Goal: Transaction & Acquisition: Obtain resource

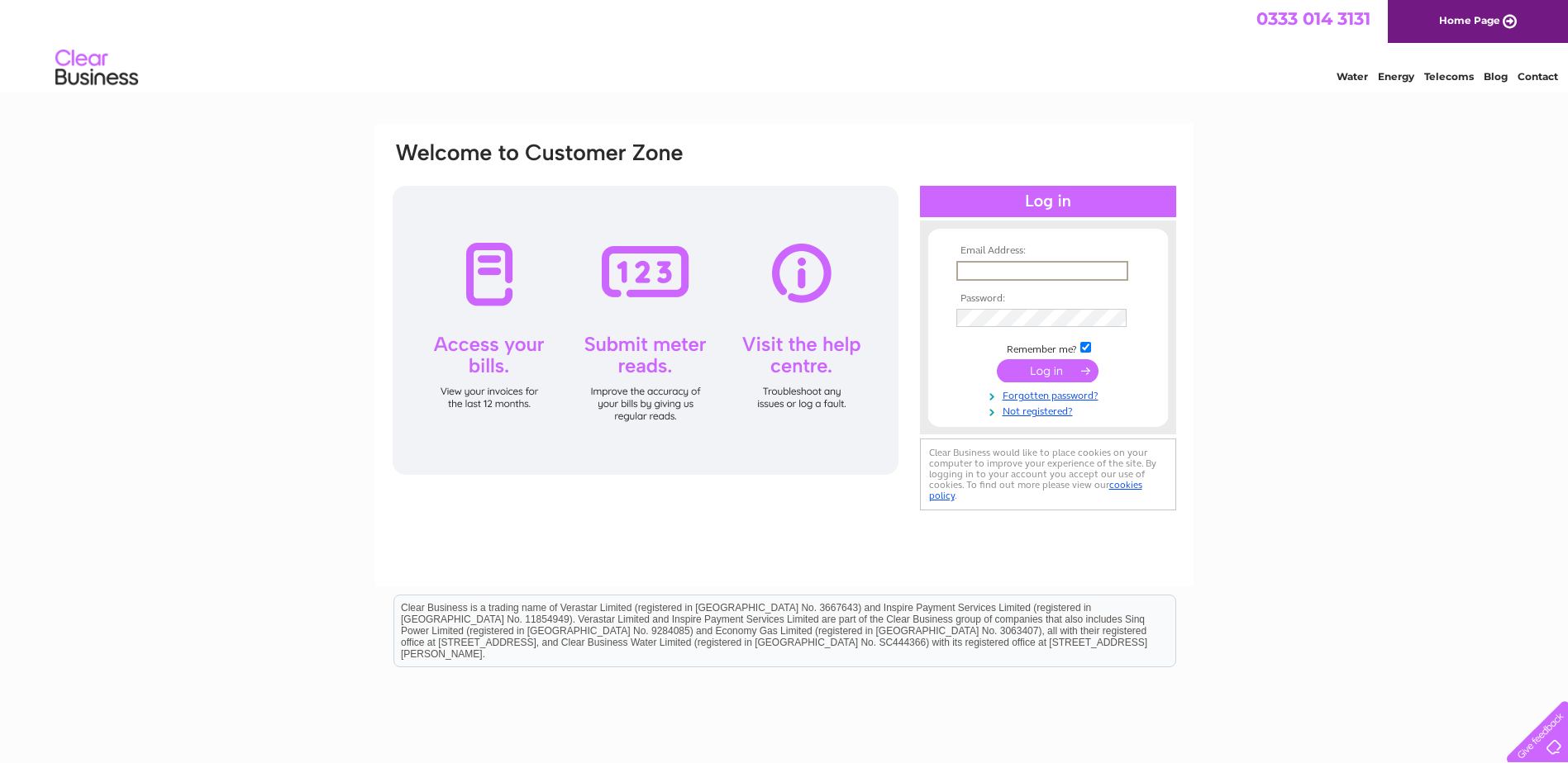
click at [981, 268] on input "text" at bounding box center [1042, 271] width 172 height 20
type input "[PERSON_NAME][EMAIL_ADDRESS][DOMAIN_NAME]"
click at [1046, 371] on input "submit" at bounding box center [1048, 369] width 102 height 23
click at [1049, 366] on input "submit" at bounding box center [1048, 369] width 102 height 23
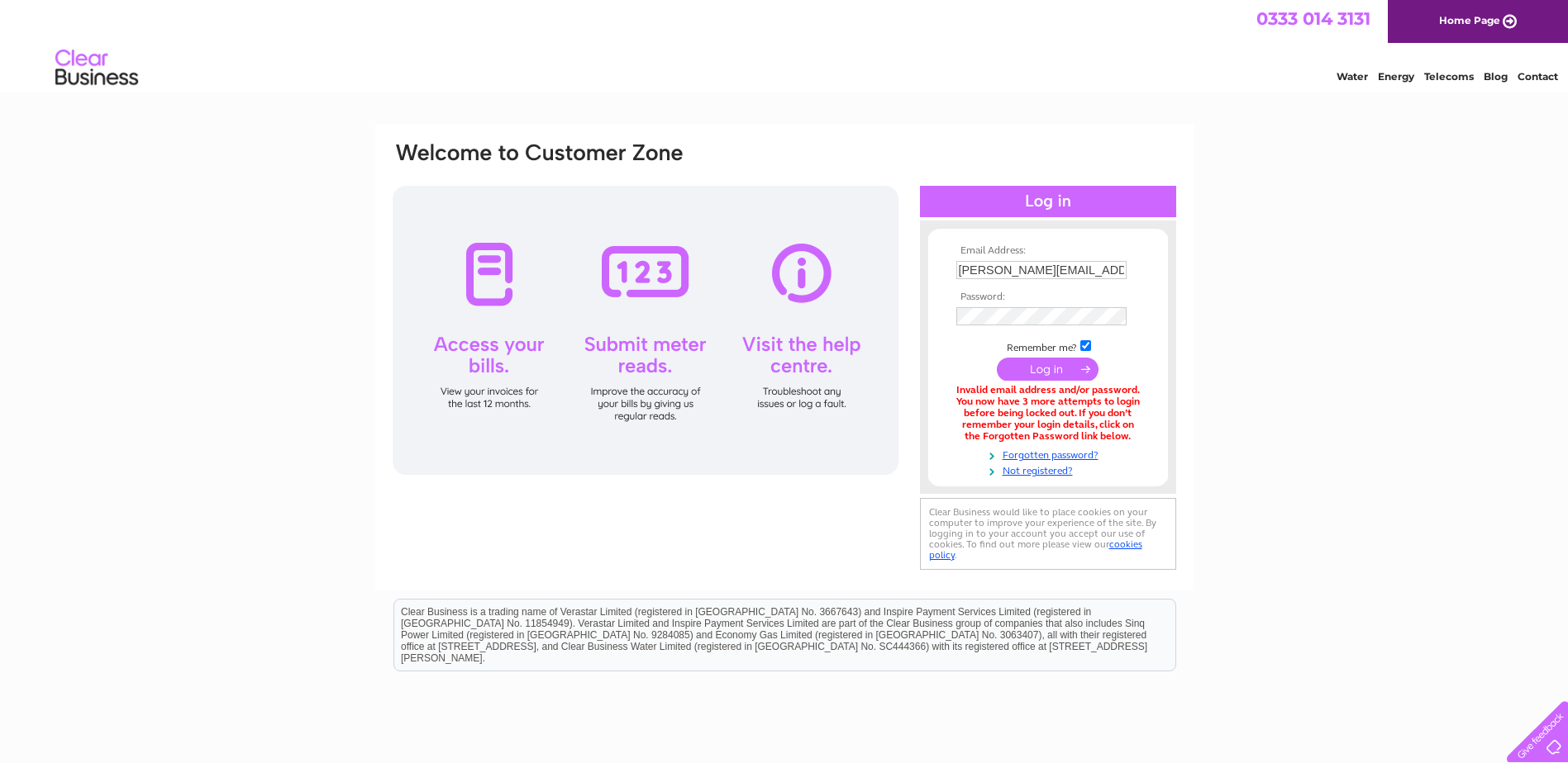
click at [1048, 366] on input "submit" at bounding box center [1048, 369] width 102 height 23
click at [1046, 459] on link "Forgotten password?" at bounding box center [1050, 454] width 188 height 16
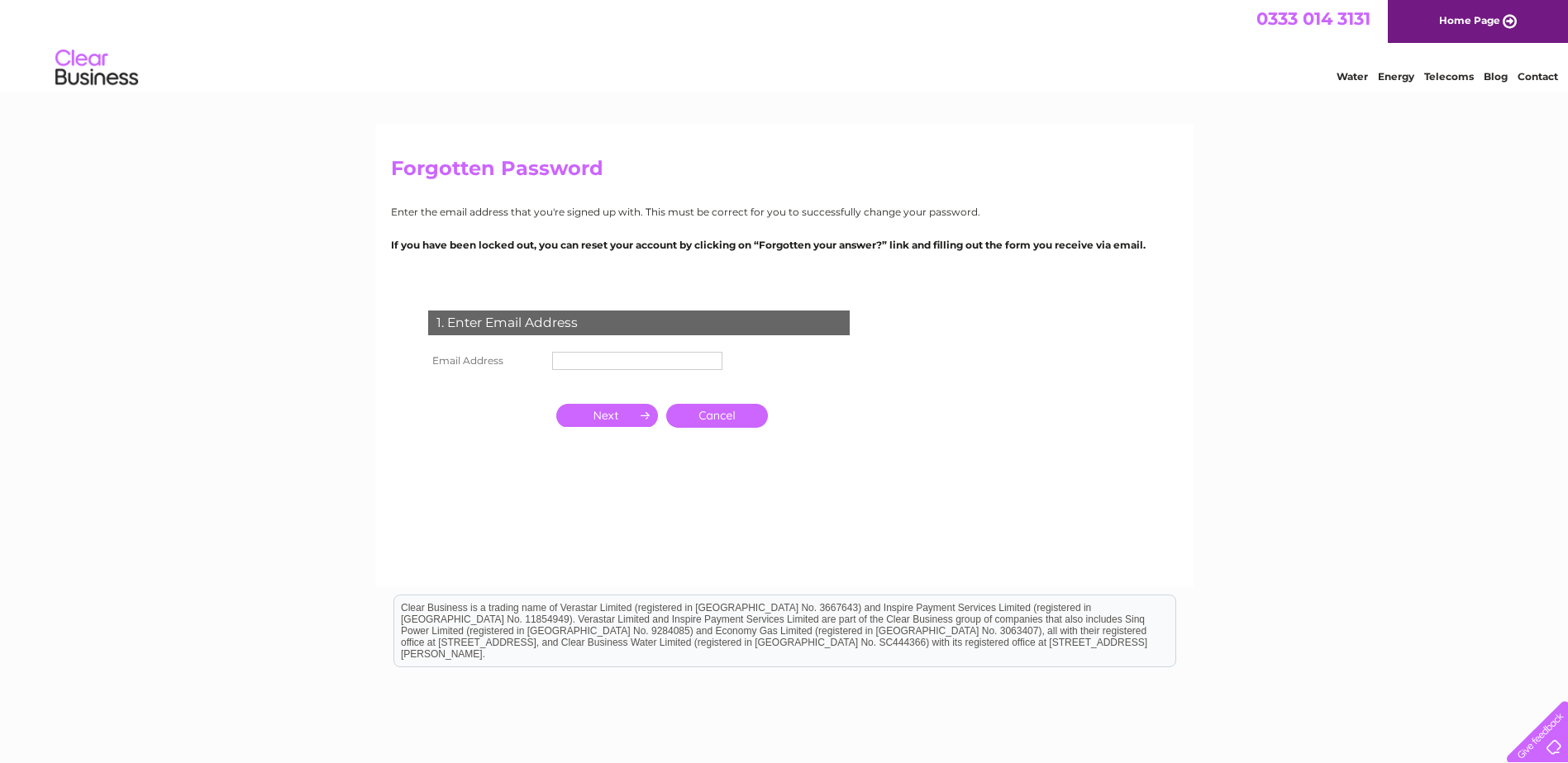
click at [582, 362] on input "text" at bounding box center [637, 361] width 170 height 18
type input "john@bluewatersresidential.com"
click at [619, 415] on input "button" at bounding box center [607, 415] width 102 height 23
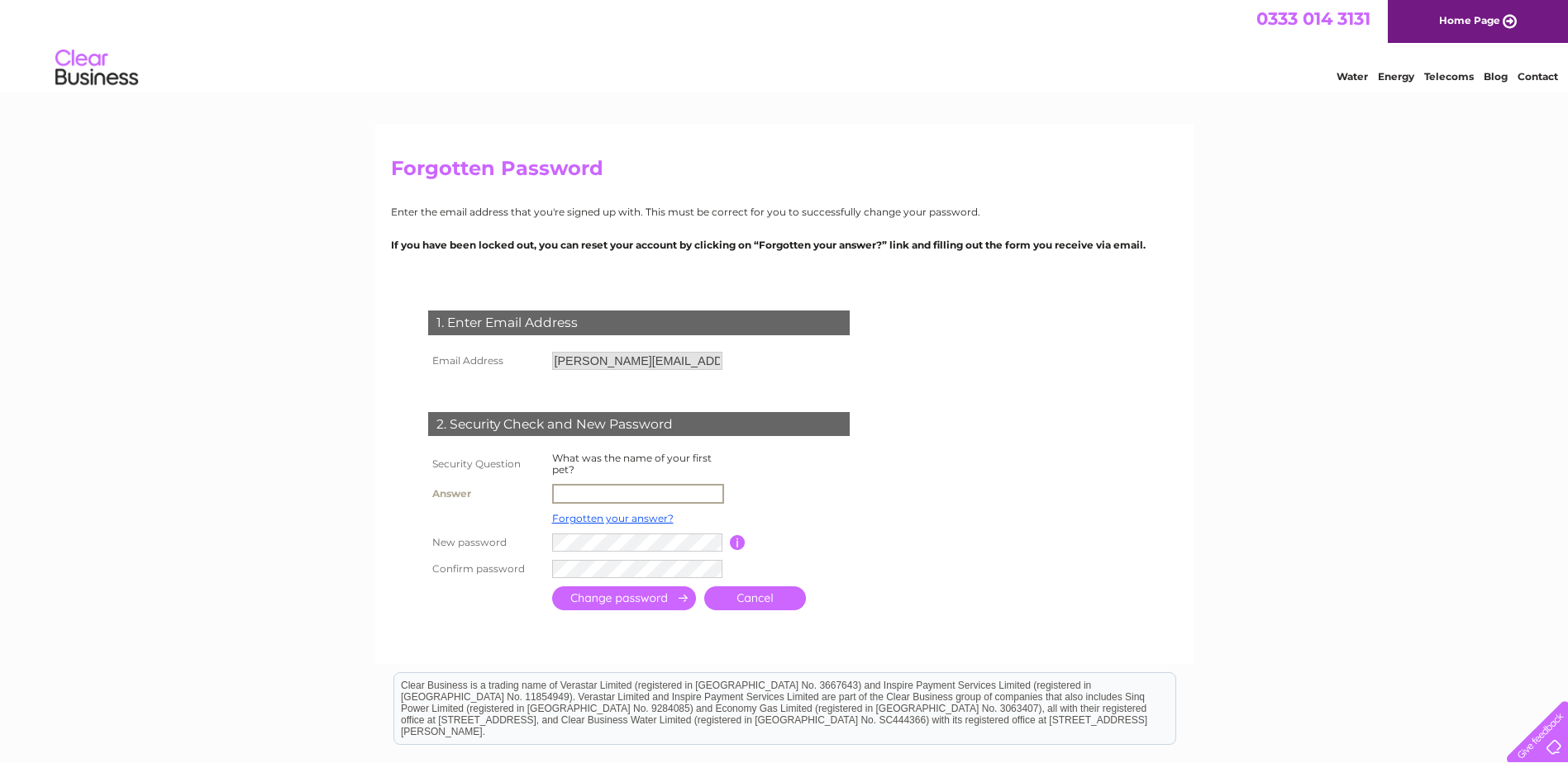
click at [576, 491] on input "text" at bounding box center [638, 494] width 172 height 20
type input "BRAMBLE"
click at [631, 593] on input "submit" at bounding box center [624, 597] width 144 height 24
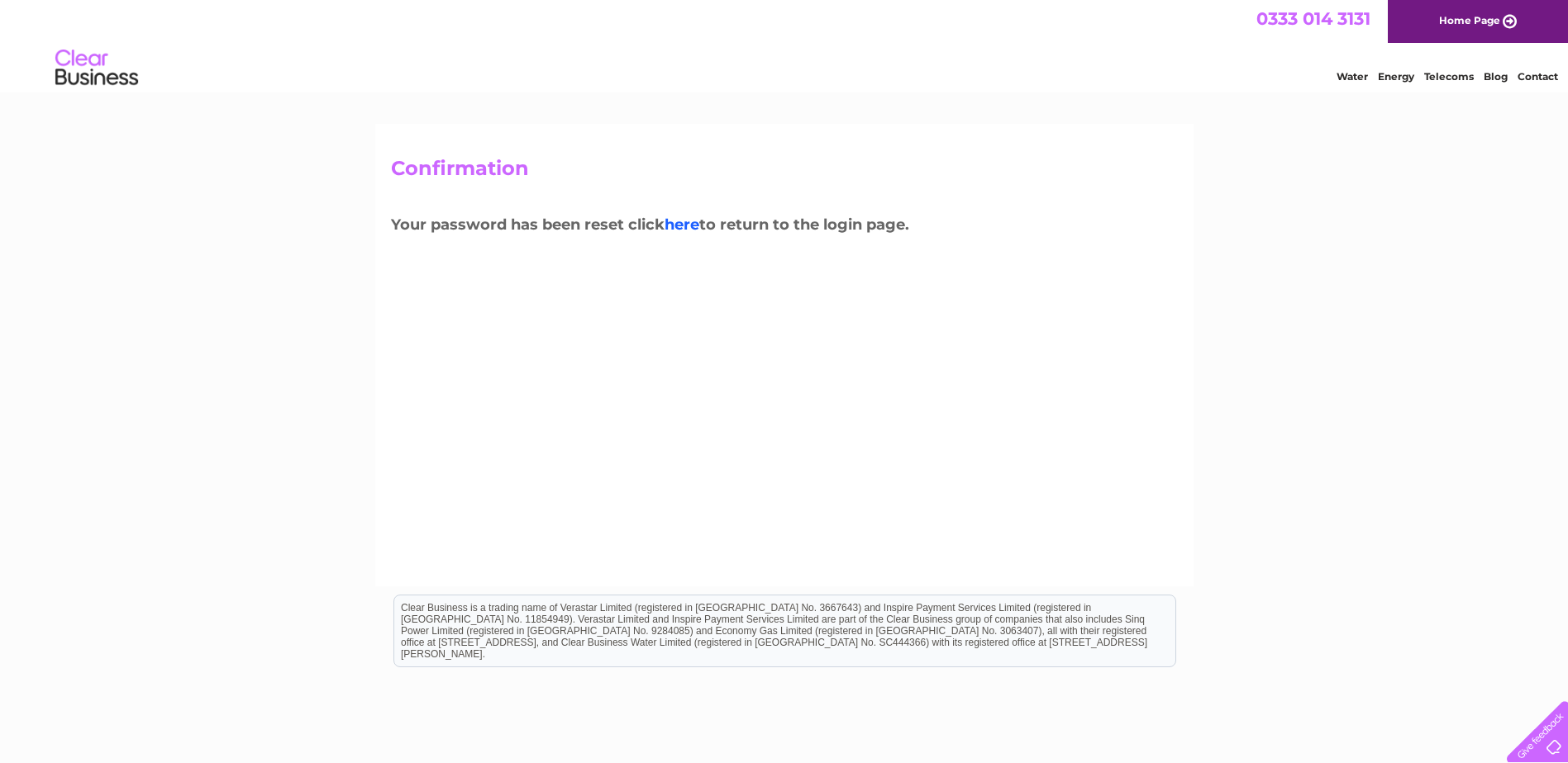
click at [690, 224] on link "here" at bounding box center [681, 224] width 35 height 18
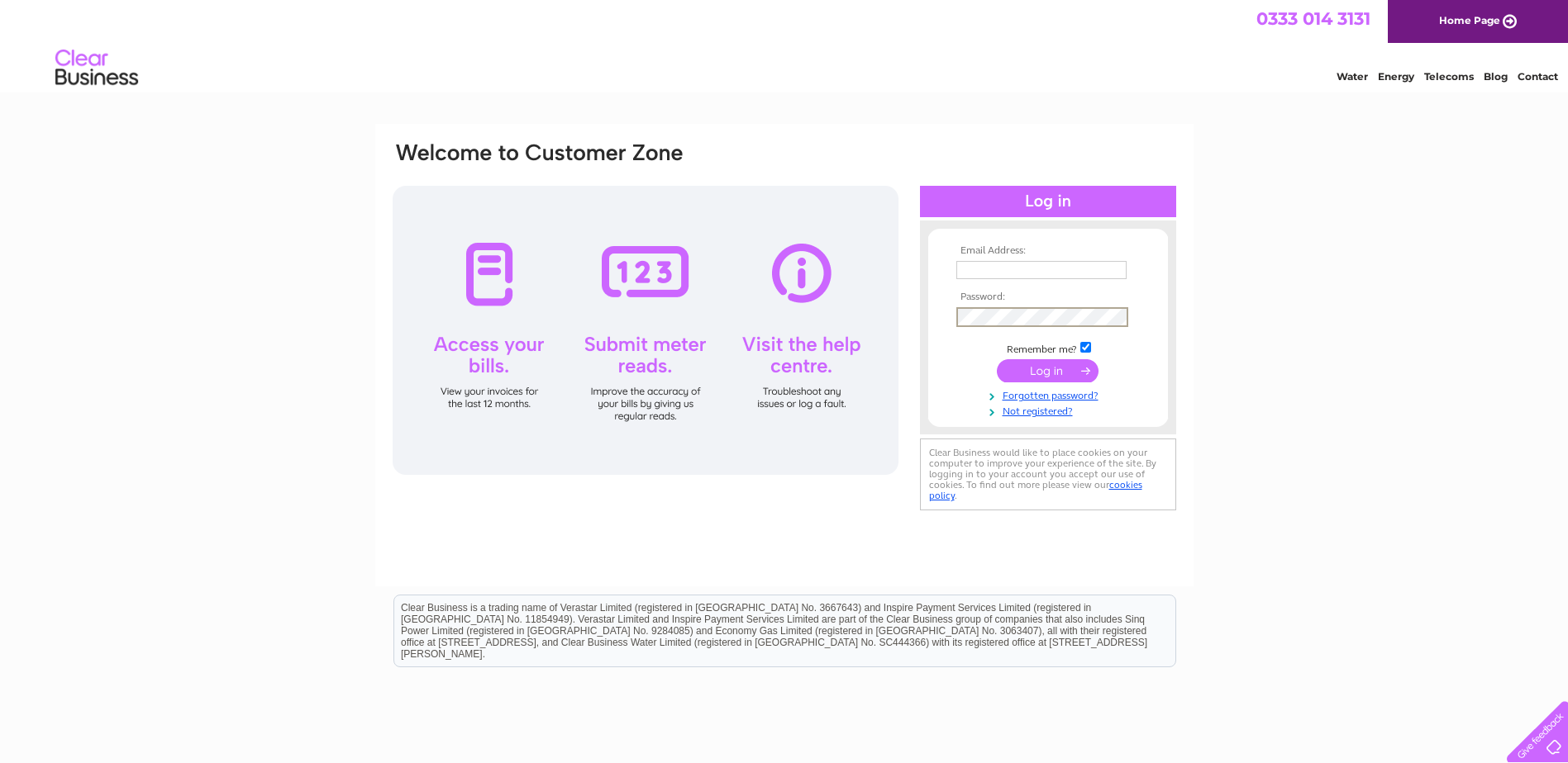
click at [974, 264] on input "text" at bounding box center [1041, 270] width 170 height 18
type input "john@bluewatersresidential.com"
drag, startPoint x: 1057, startPoint y: 367, endPoint x: 1016, endPoint y: 367, distance: 41.0
click at [1058, 367] on input "submit" at bounding box center [1048, 369] width 102 height 23
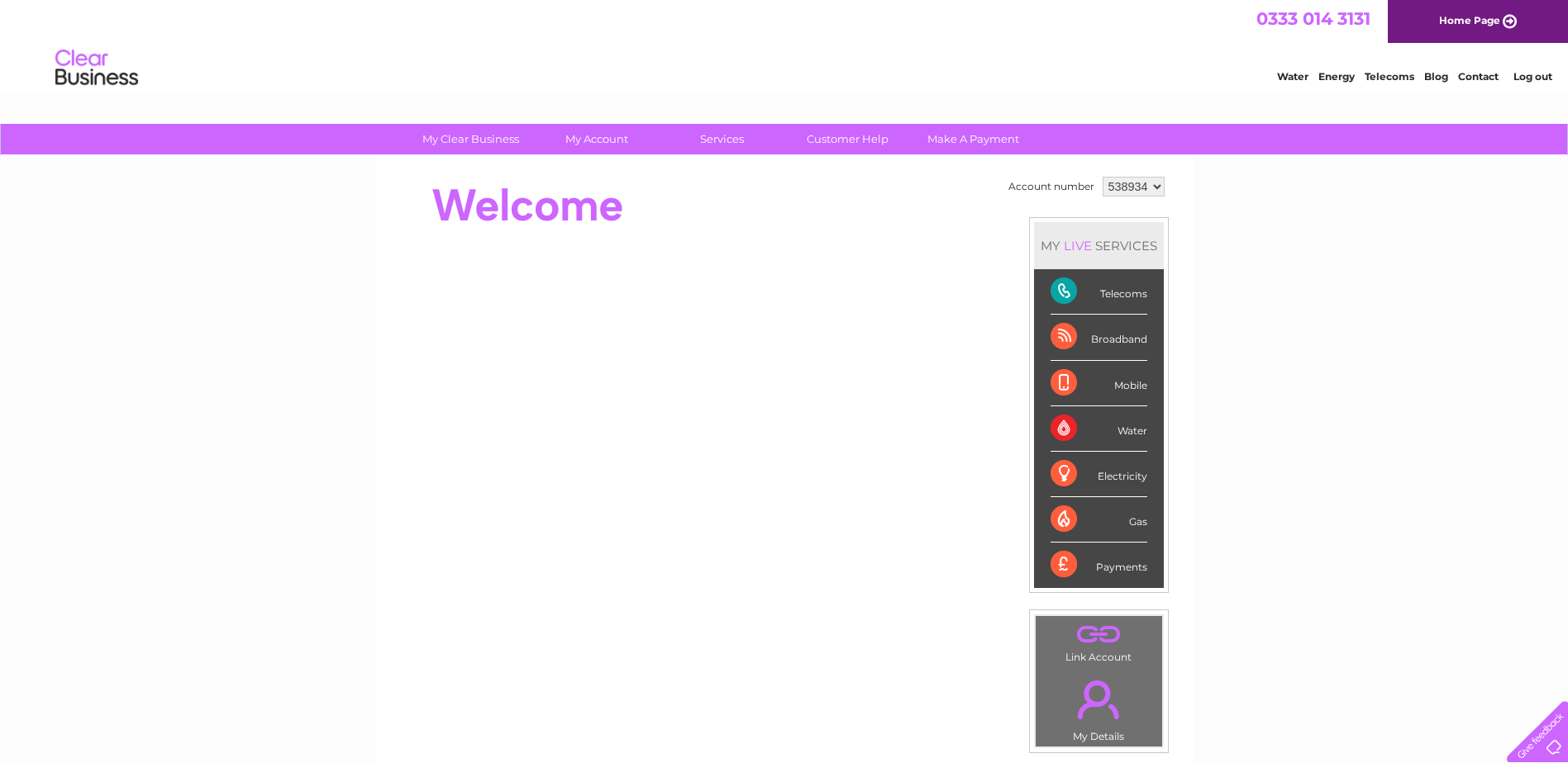
click at [1159, 184] on select "538934 538935 538938 547950 550896 569739" at bounding box center [1133, 187] width 62 height 20
select select "538938"
click at [1102, 177] on select "538934 538935 538938 547950 550896 569739" at bounding box center [1133, 187] width 62 height 20
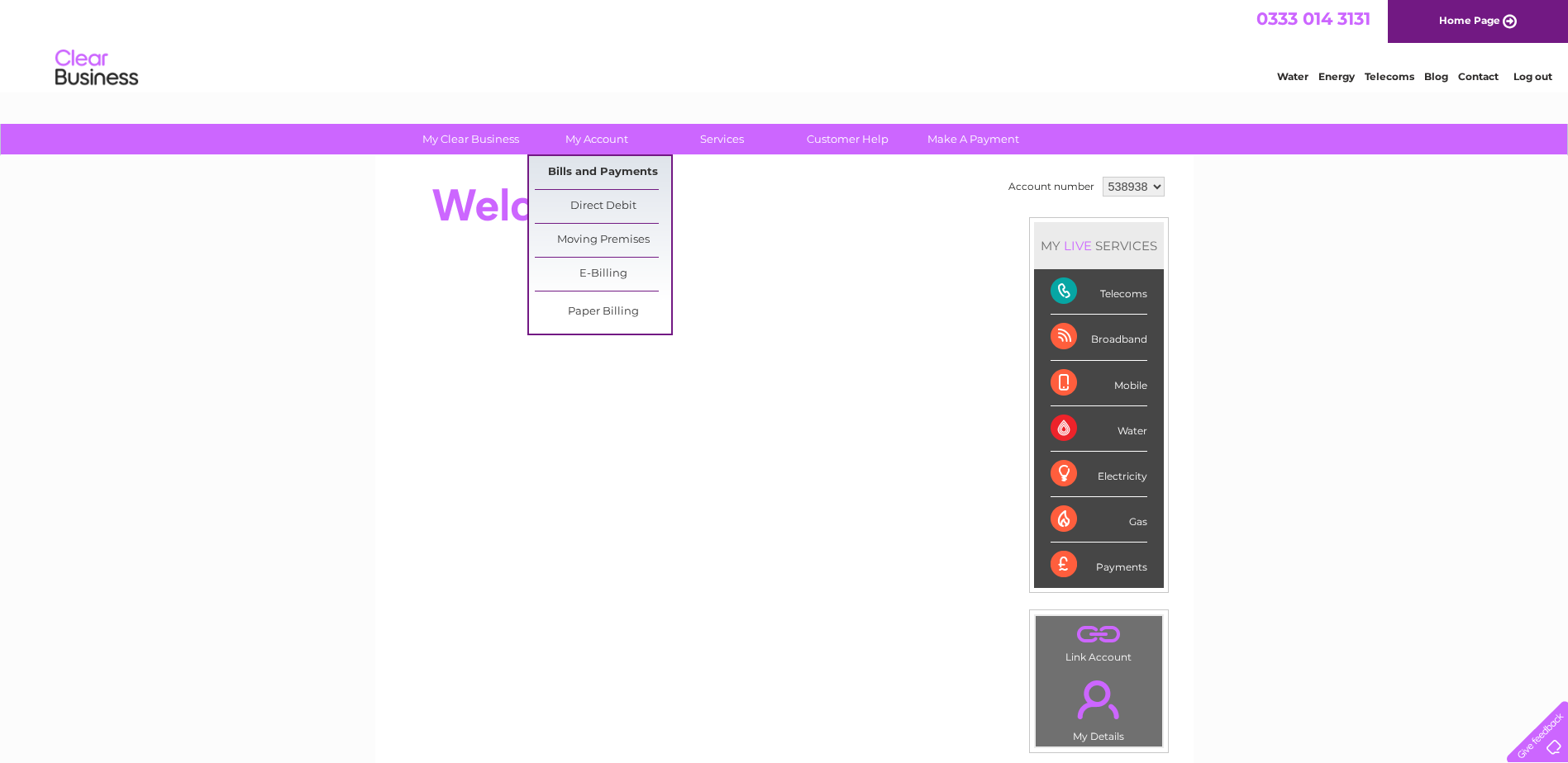
click at [585, 170] on link "Bills and Payments" at bounding box center [603, 172] width 137 height 33
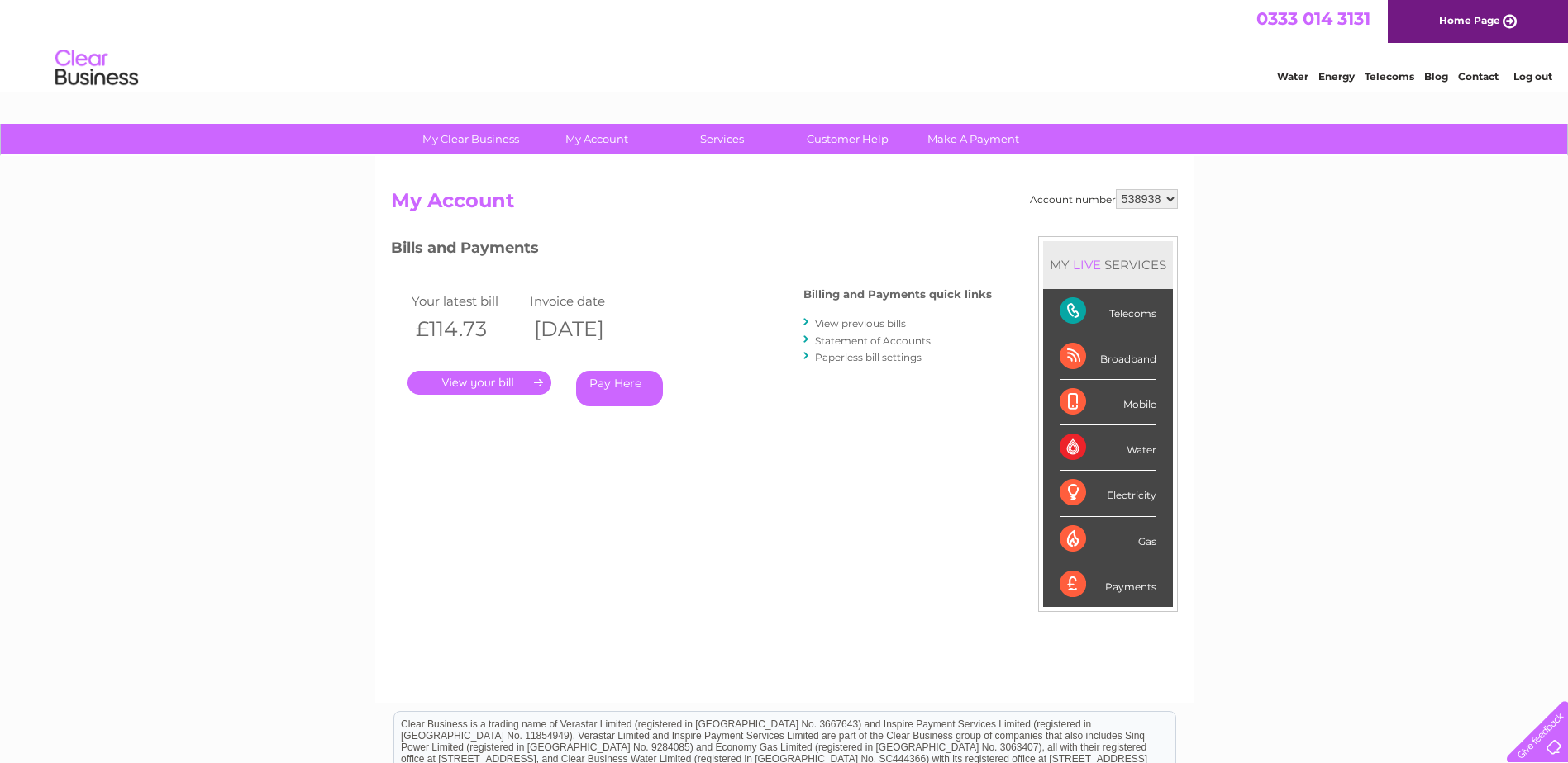
drag, startPoint x: 499, startPoint y: 382, endPoint x: 556, endPoint y: 390, distance: 57.6
click at [500, 382] on link "." at bounding box center [479, 382] width 144 height 24
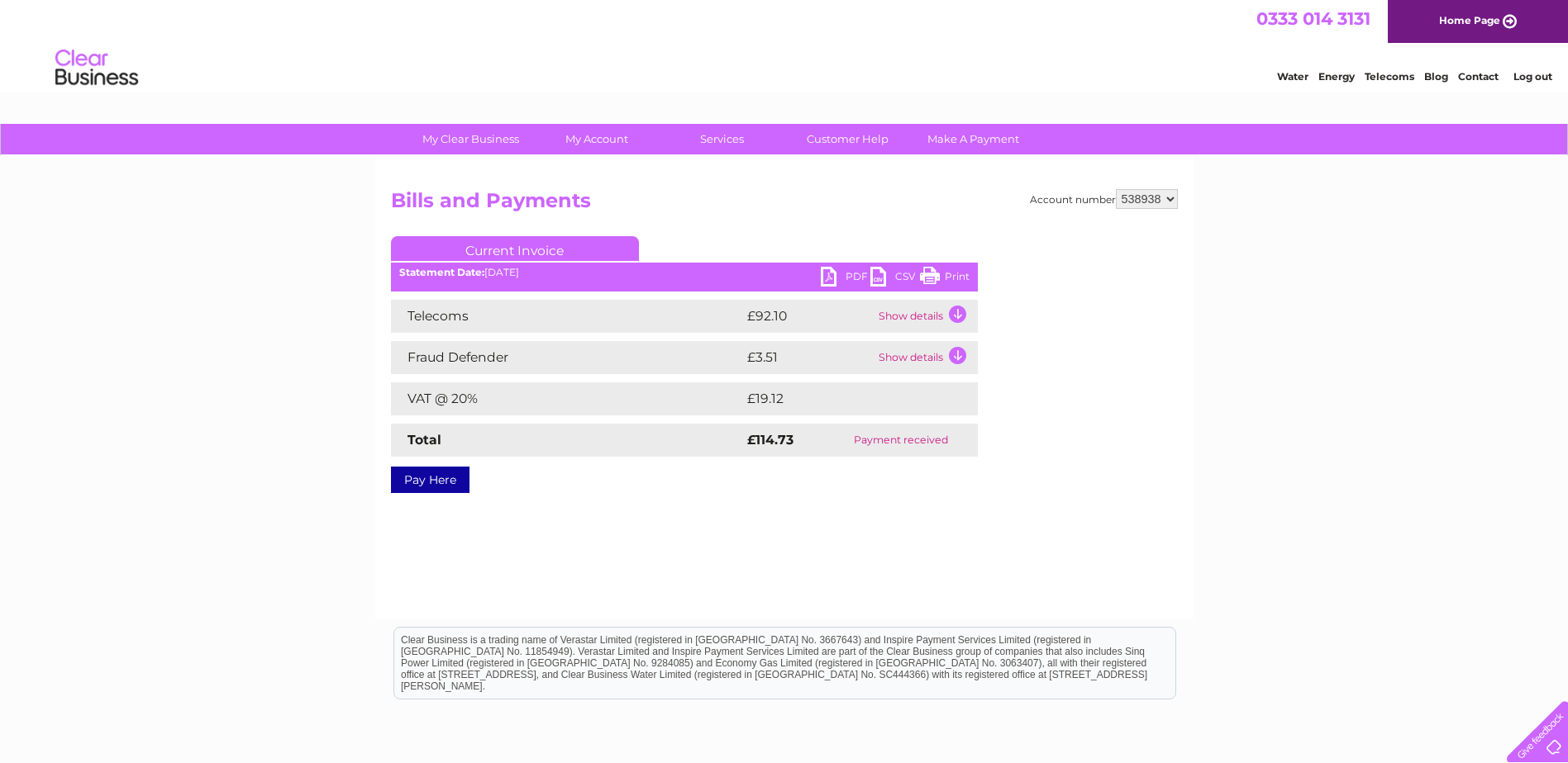
click at [851, 268] on link "PDF" at bounding box center [845, 279] width 49 height 24
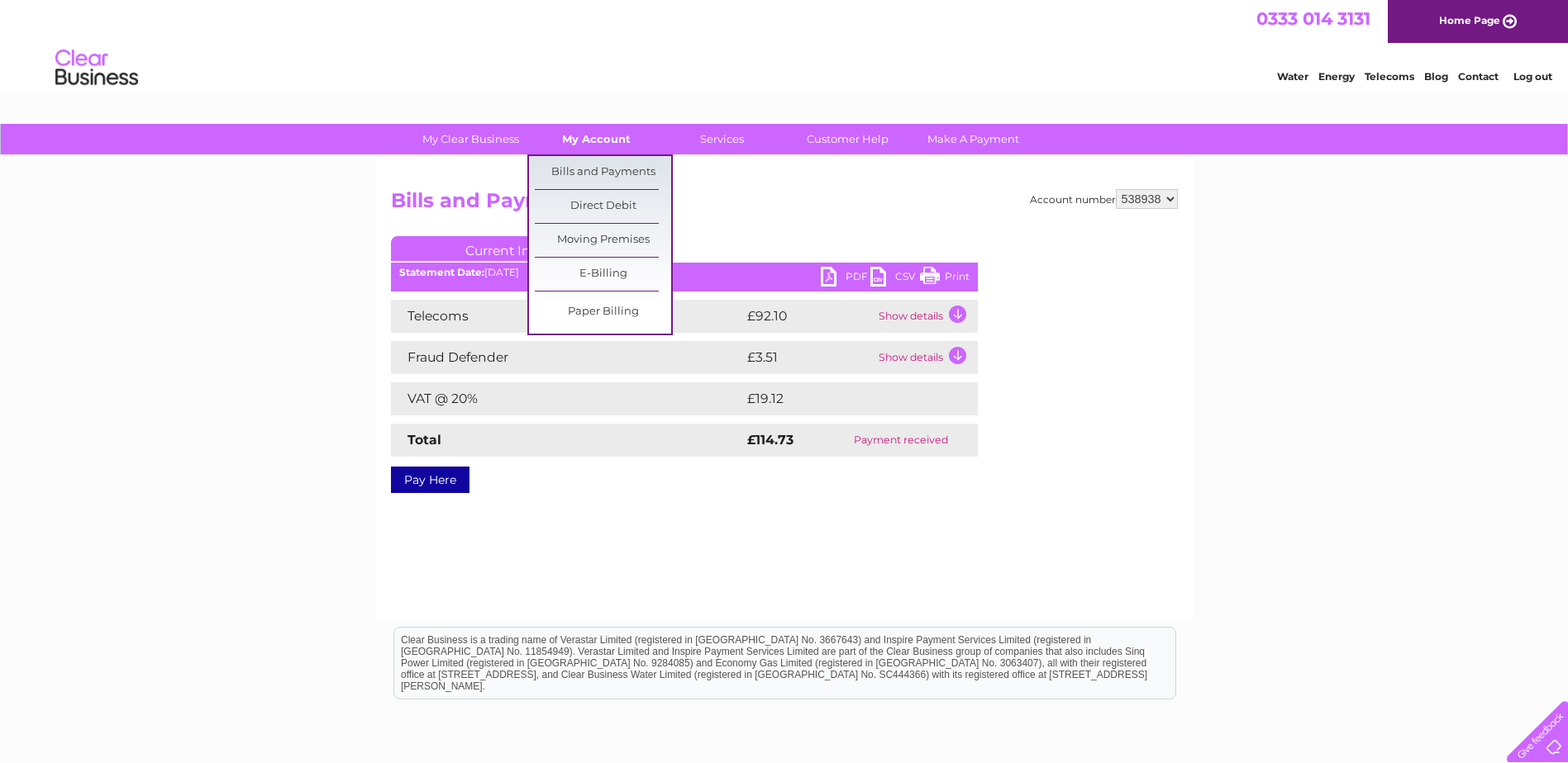
click at [594, 134] on link "My Account" at bounding box center [596, 139] width 137 height 30
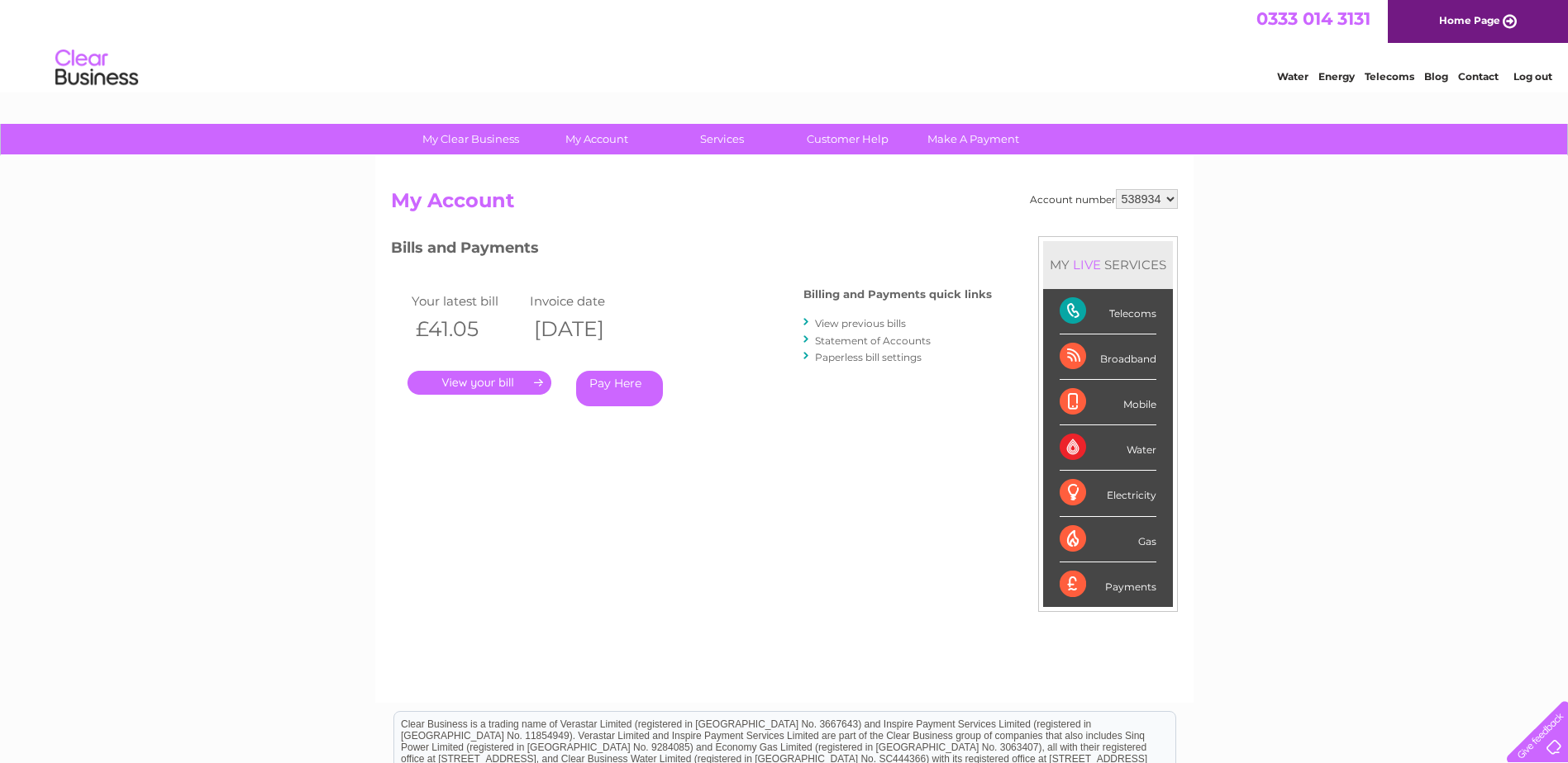
click at [848, 323] on link "View previous bills" at bounding box center [861, 323] width 91 height 13
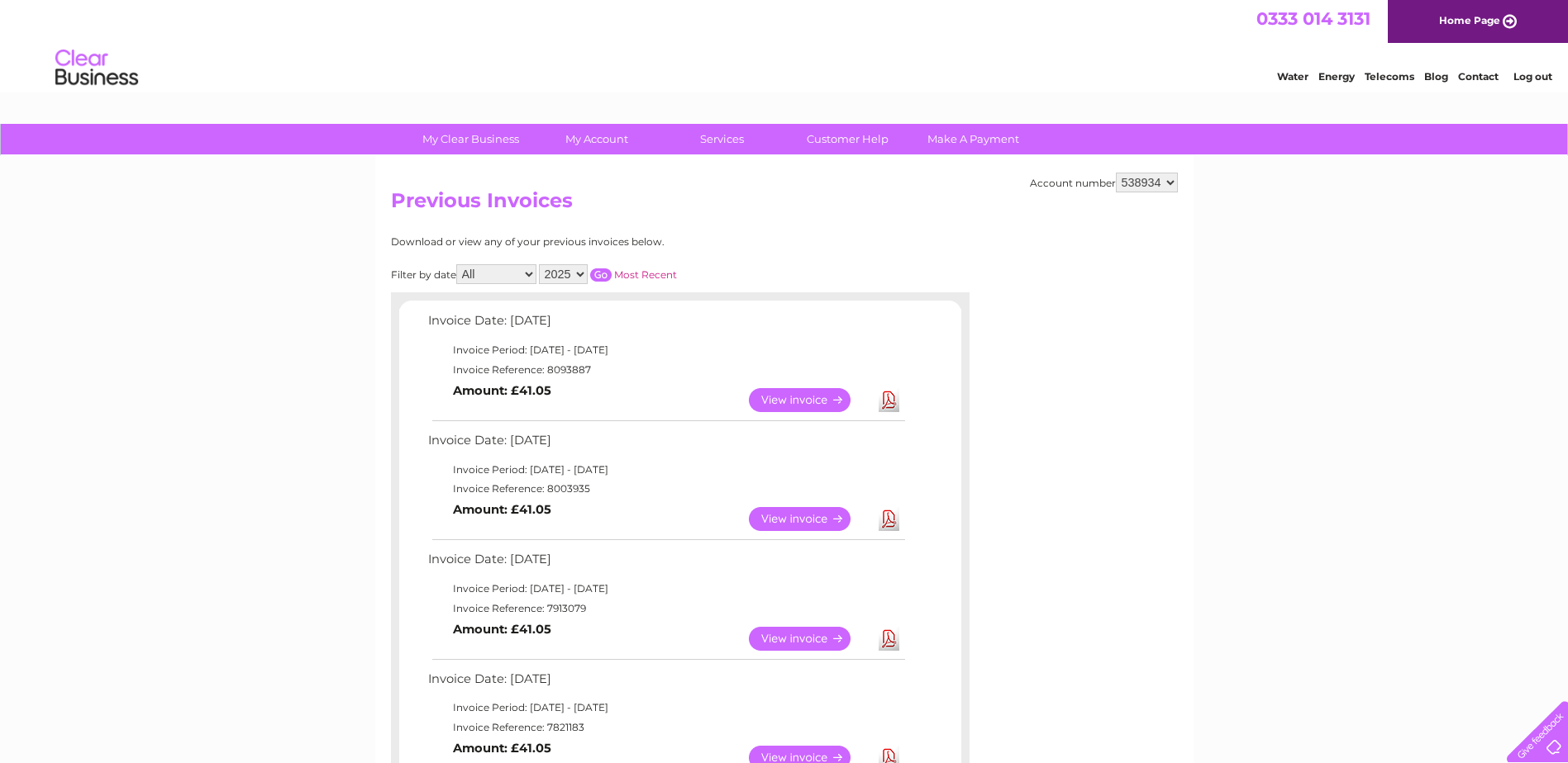
click at [1172, 181] on select "538934 538935 538938 547950 550896 569739" at bounding box center [1146, 182] width 62 height 20
select select "538938"
click at [1116, 172] on select "538934 538935 538938 547950 550896 569739" at bounding box center [1146, 182] width 62 height 20
click at [794, 516] on link "View" at bounding box center [810, 519] width 122 height 24
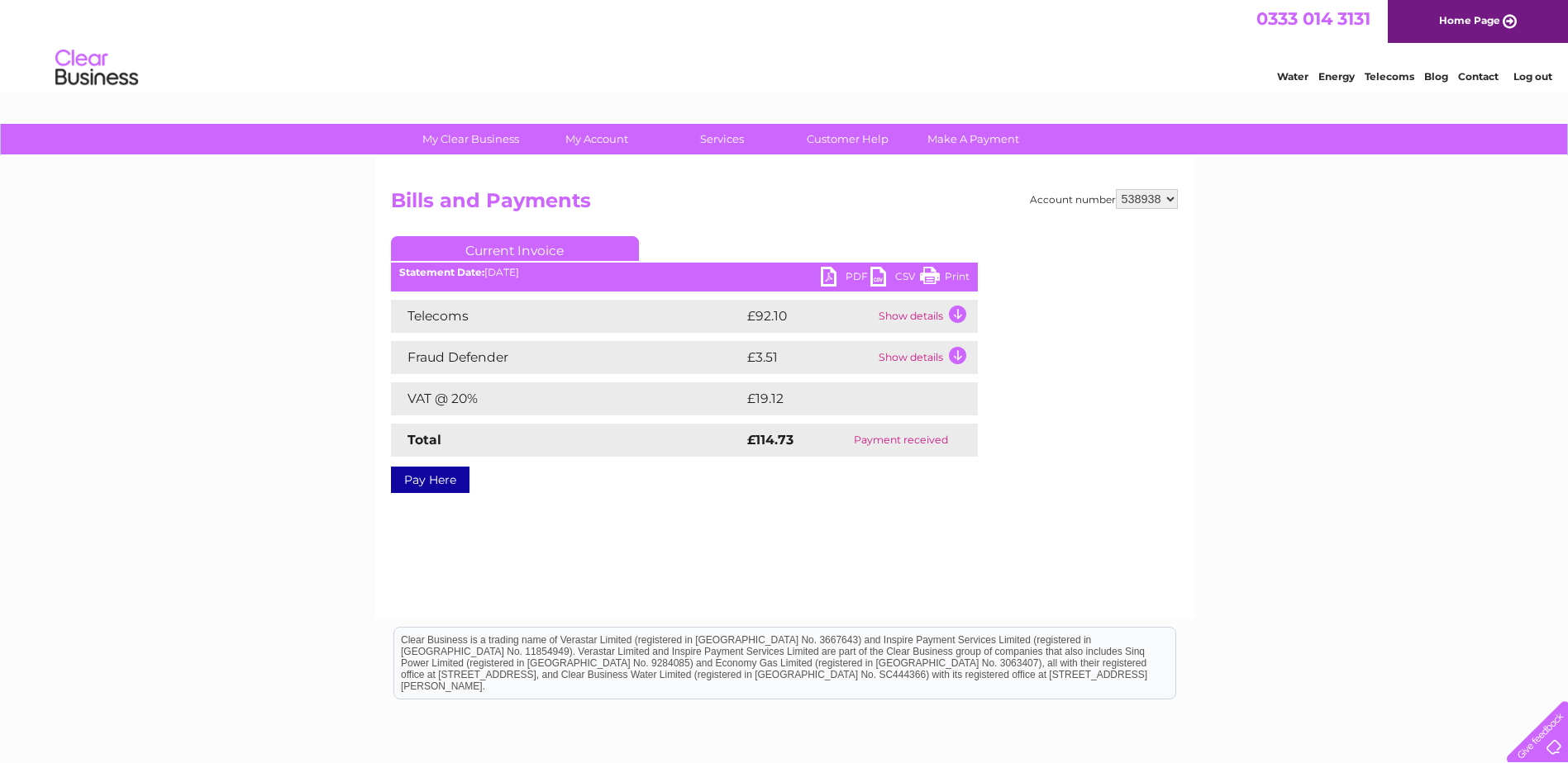
click at [854, 274] on link "PDF" at bounding box center [845, 279] width 49 height 24
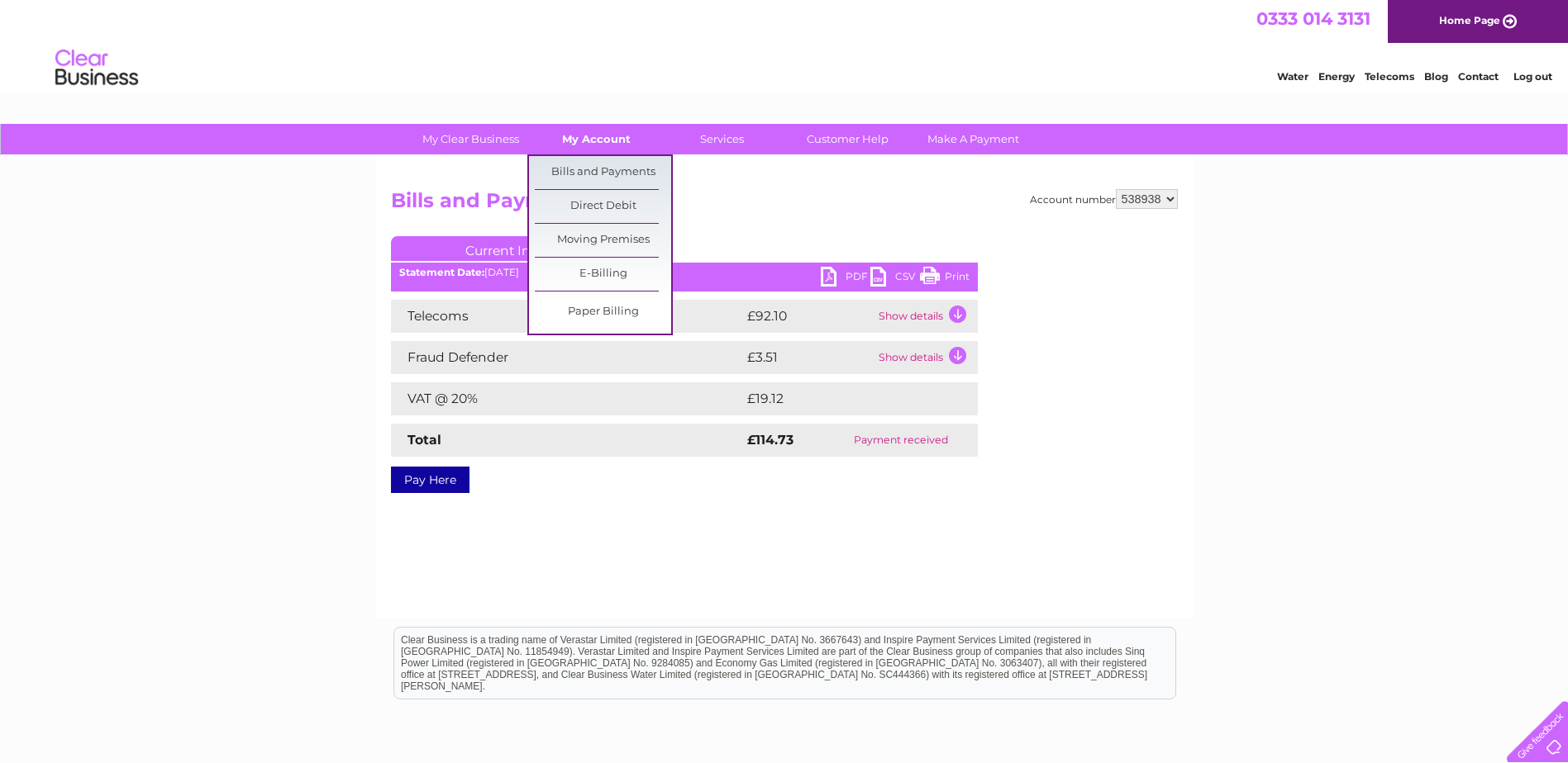
click at [595, 138] on link "My Account" at bounding box center [596, 139] width 137 height 30
click at [599, 164] on link "Bills and Payments" at bounding box center [603, 172] width 137 height 33
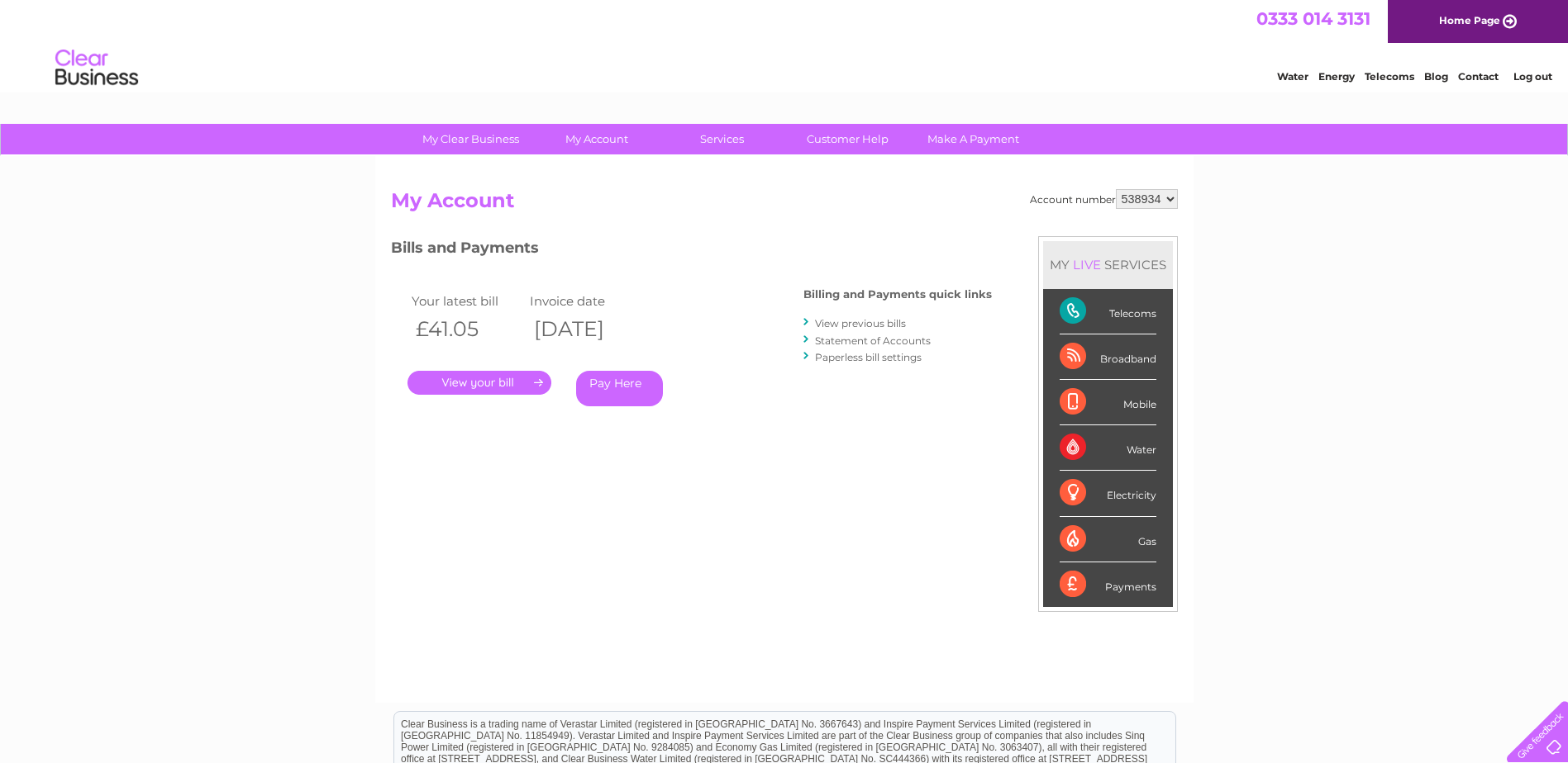
click at [1171, 194] on select "538934 538935 538938 547950 550896 569739" at bounding box center [1146, 199] width 62 height 20
select select "538938"
click at [1116, 189] on select "538934 538935 538938 547950 550896 569739" at bounding box center [1146, 199] width 62 height 20
click at [839, 323] on link "View previous bills" at bounding box center [861, 323] width 91 height 13
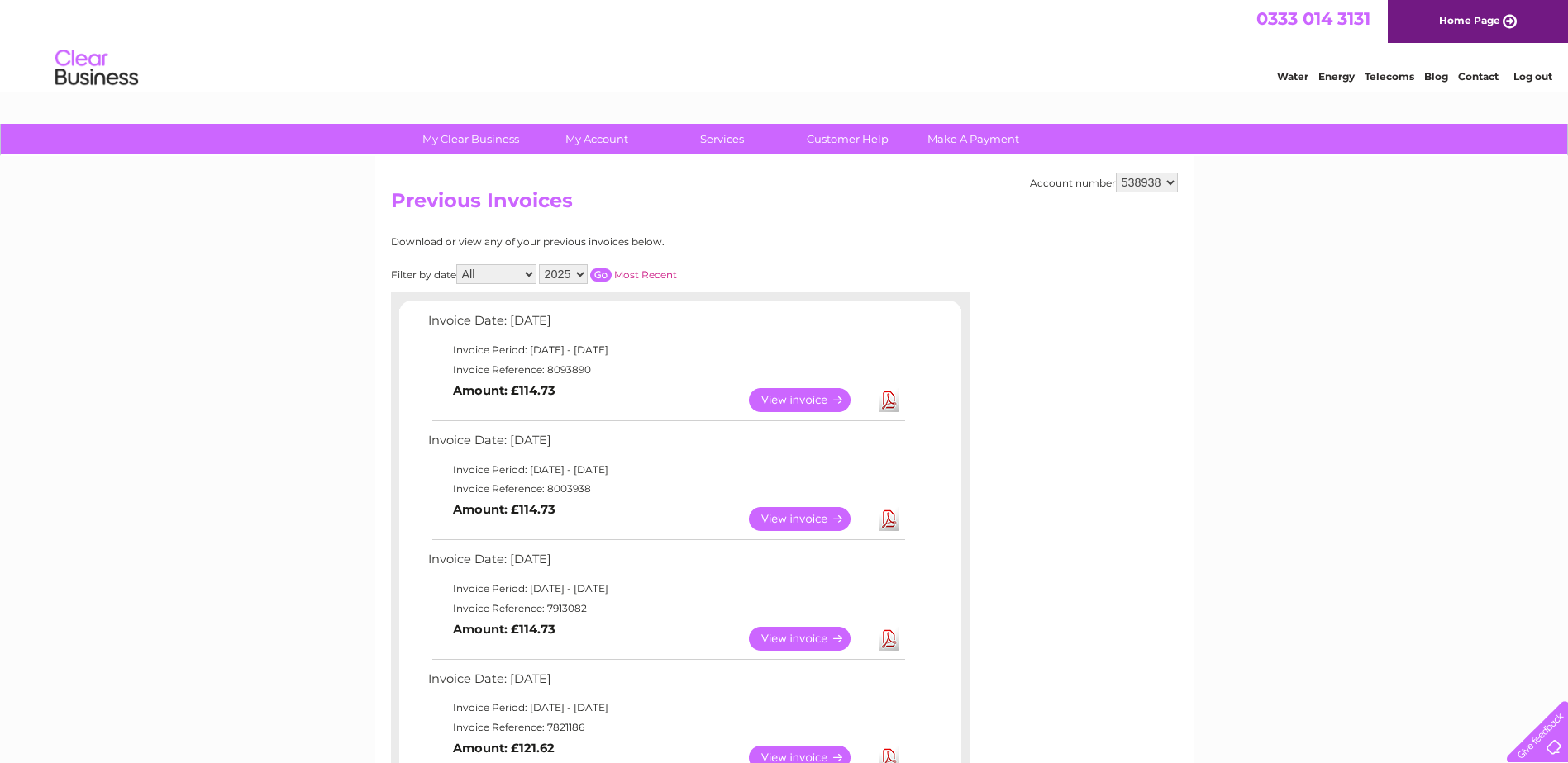
click at [805, 752] on link "View" at bounding box center [810, 758] width 122 height 24
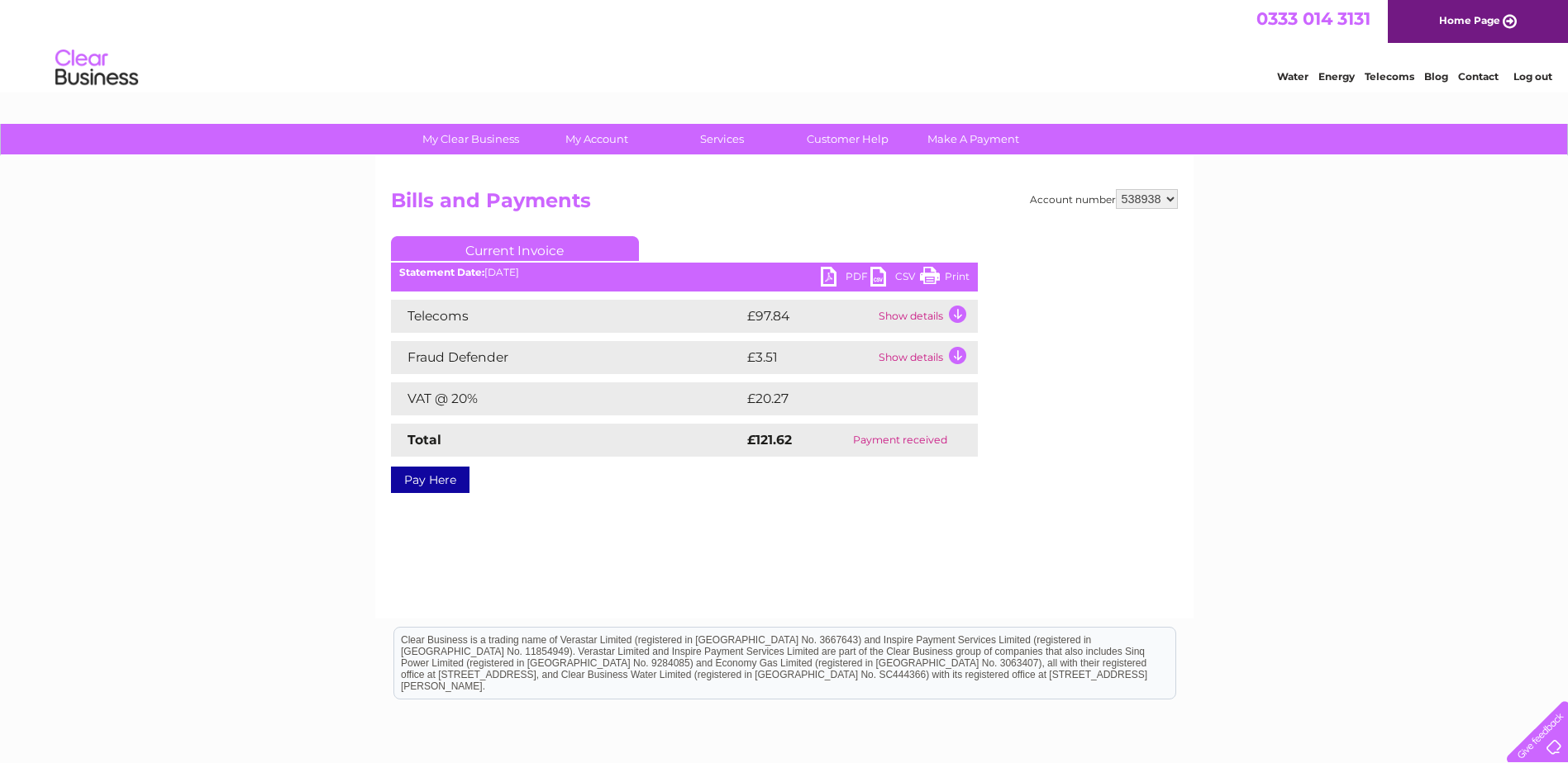
click at [854, 272] on link "PDF" at bounding box center [845, 279] width 49 height 24
click at [1529, 73] on link "Log out" at bounding box center [1532, 77] width 38 height 13
